Goal: Task Accomplishment & Management: Manage account settings

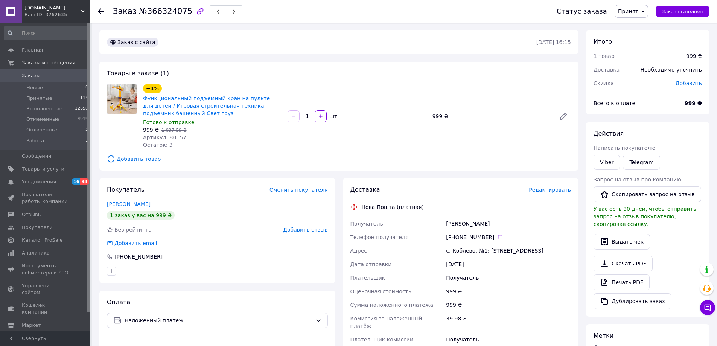
click at [247, 106] on link "Функциональный подъемный кран на пульте для детей / Игровая строительная техник…" at bounding box center [206, 105] width 127 height 21
